Goal: Transaction & Acquisition: Purchase product/service

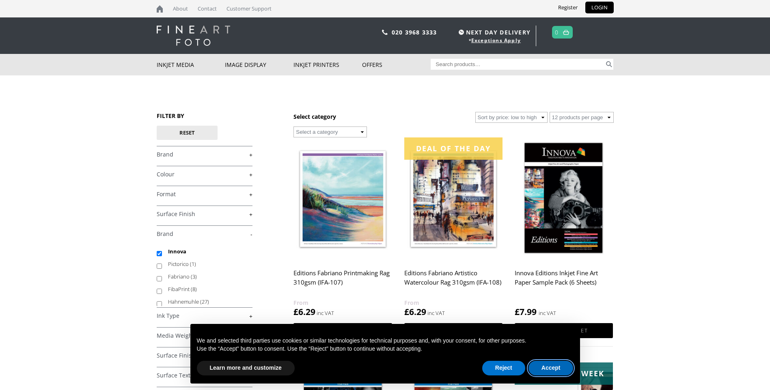
click at [551, 369] on button "Accept" at bounding box center [550, 368] width 45 height 15
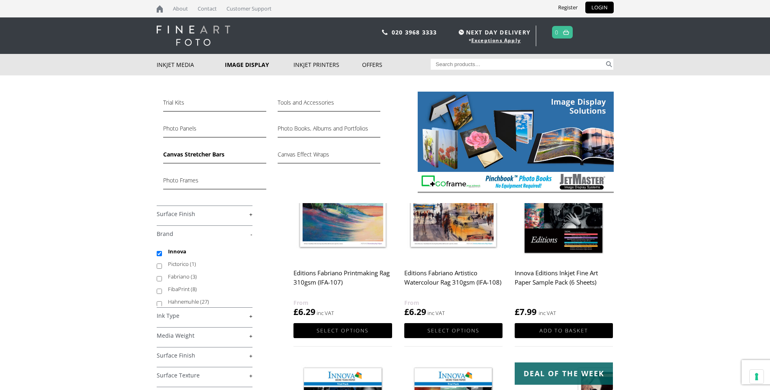
click at [190, 153] on link "Canvas Stretcher Bars" at bounding box center [214, 157] width 103 height 14
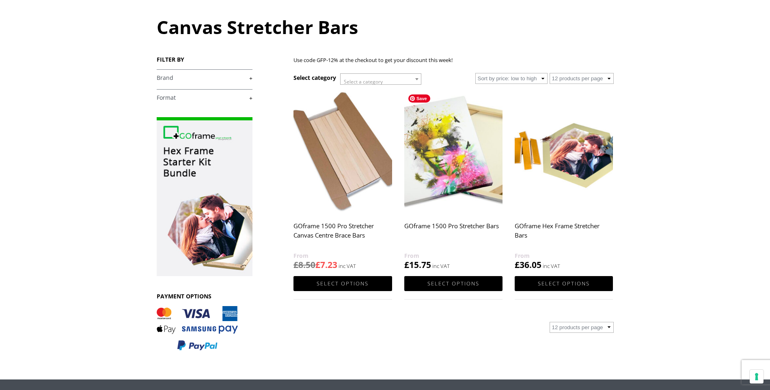
click at [442, 175] on img at bounding box center [453, 152] width 98 height 123
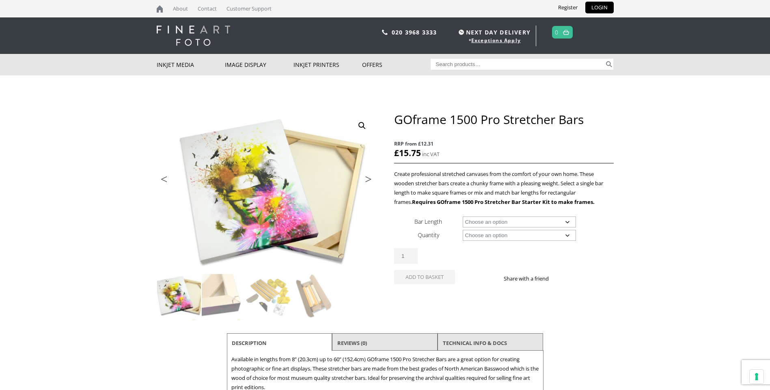
click at [504, 223] on select "Choose an option 8" (20.3cm) 10" (25.4cm) 11" (27.9cm) 12" (30.5cm) 14" (35.6cm…" at bounding box center [519, 222] width 113 height 11
click at [463, 217] on select "Choose an option 8" (20.3cm) 10" (25.4cm) 11" (27.9cm) 12" (30.5cm) 14" (35.6cm…" at bounding box center [519, 222] width 113 height 11
select select "20-50-8cm"
click at [488, 234] on select "Choose an option 8 Bars" at bounding box center [519, 235] width 113 height 11
select select "8-bars"
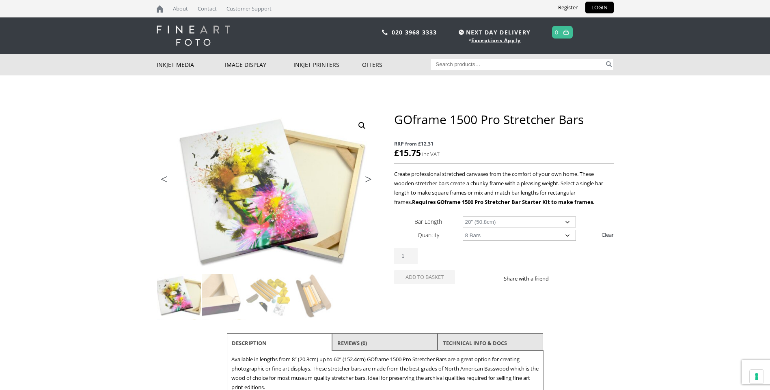
click at [463, 230] on select "Choose an option 8 Bars" at bounding box center [519, 235] width 113 height 11
select select "20-50-8cm"
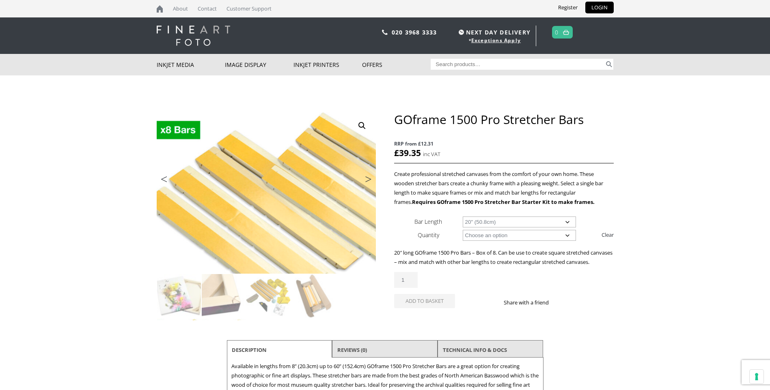
click at [611, 278] on div "20″ long GOframe 1500 Pro Bars – Box of 8. Can be use to create square stretche…" at bounding box center [503, 281] width 219 height 66
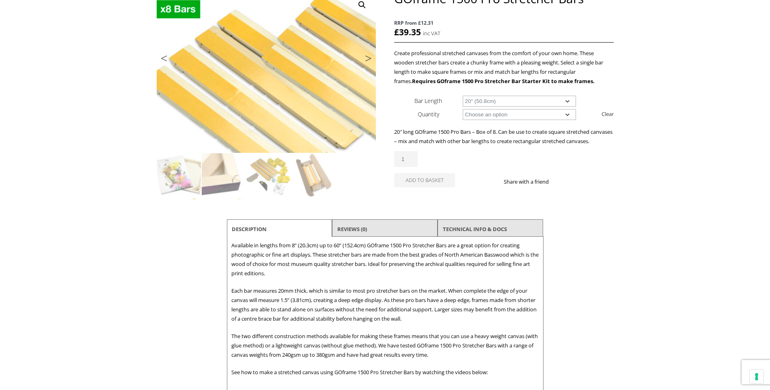
scroll to position [122, 0]
click at [459, 236] on link "TECHNICAL INFO & DOCS" at bounding box center [475, 228] width 64 height 15
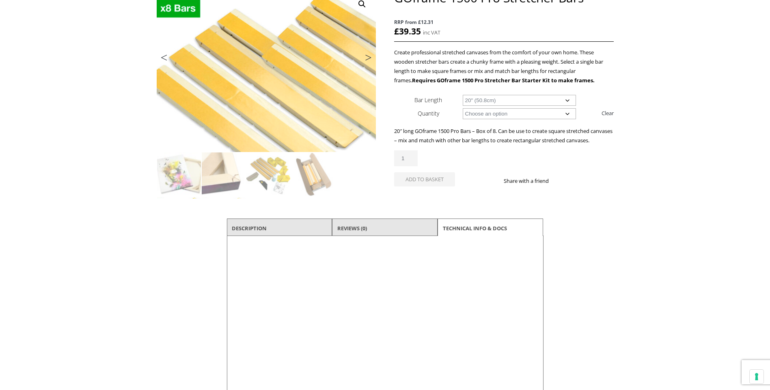
click at [295, 236] on li "Description" at bounding box center [280, 228] width 106 height 19
click at [266, 171] on img at bounding box center [268, 175] width 44 height 44
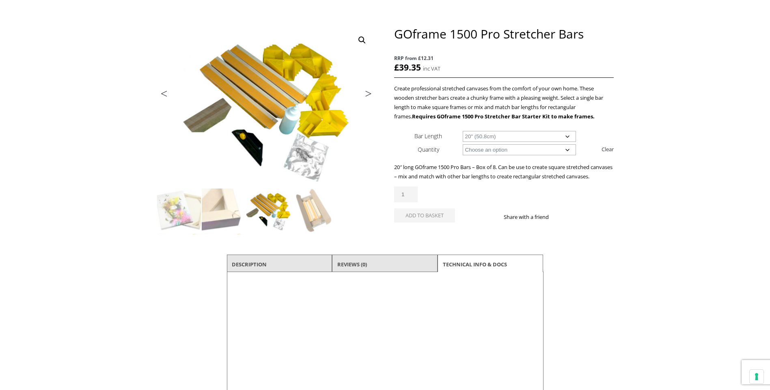
scroll to position [81, 0]
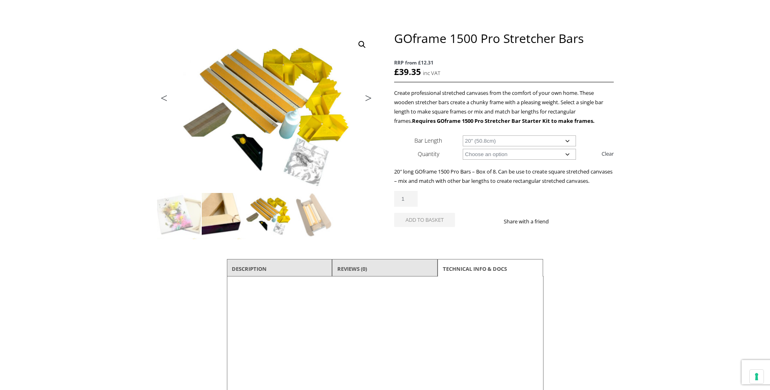
click at [219, 220] on img at bounding box center [224, 215] width 44 height 44
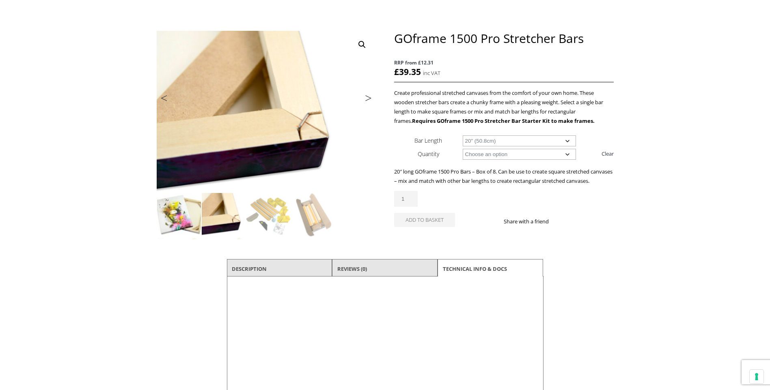
click at [186, 209] on img at bounding box center [179, 215] width 44 height 44
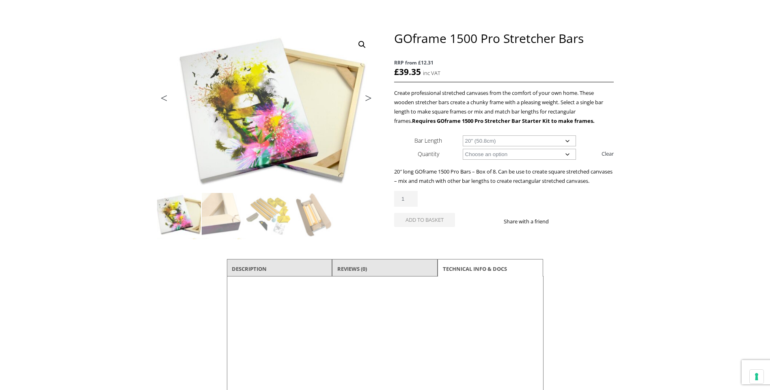
click at [617, 201] on body "NEXT DAY DELIVERY * Exceptions Apply About Contact Customer Support Register LO…" at bounding box center [385, 114] width 770 height 390
click at [649, 207] on body "NEXT DAY DELIVERY * Exceptions Apply About Contact Customer Support Register LO…" at bounding box center [385, 114] width 770 height 390
click at [557, 138] on select "Choose an option 8" (20.3cm) 10" (25.4cm) 11" (27.9cm) 12" (30.5cm) 14" (35.6cm…" at bounding box center [519, 141] width 113 height 11
click at [617, 203] on body "NEXT DAY DELIVERY * Exceptions Apply About Contact Customer Support Register LO…" at bounding box center [385, 114] width 770 height 390
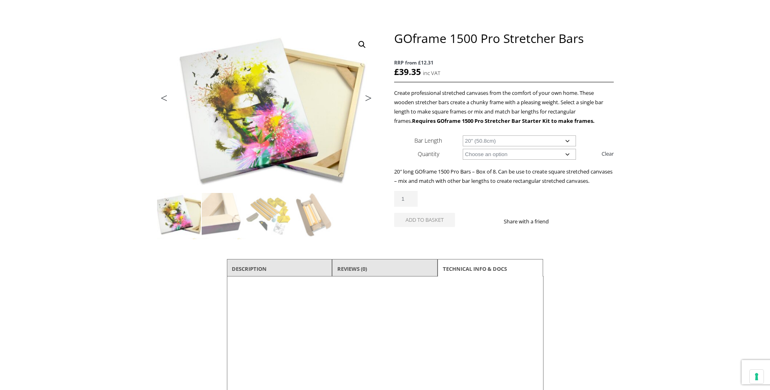
click at [623, 243] on body "NEXT DAY DELIVERY * Exceptions Apply About Contact Customer Support Register LO…" at bounding box center [385, 114] width 770 height 390
click at [711, 177] on body "NEXT DAY DELIVERY * Exceptions Apply About Contact Customer Support Register LO…" at bounding box center [385, 114] width 770 height 390
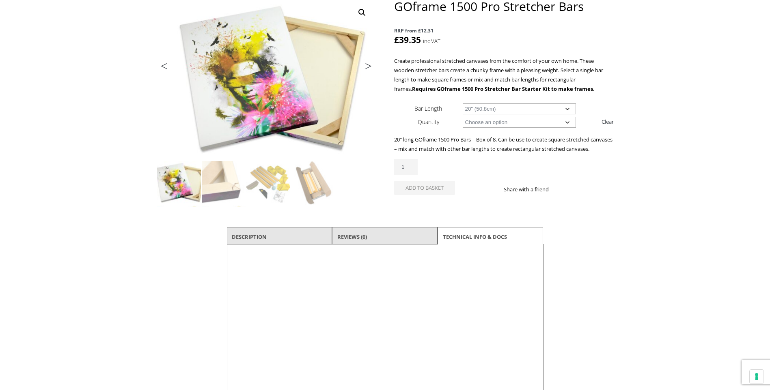
scroll to position [0, 0]
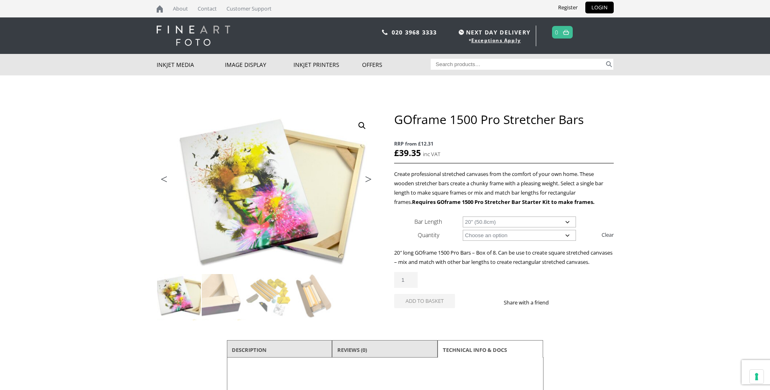
click at [693, 110] on body "NEXT DAY DELIVERY * Exceptions Apply About Contact Customer Support Register LO…" at bounding box center [385, 195] width 770 height 390
